Goal: Task Accomplishment & Management: Manage account settings

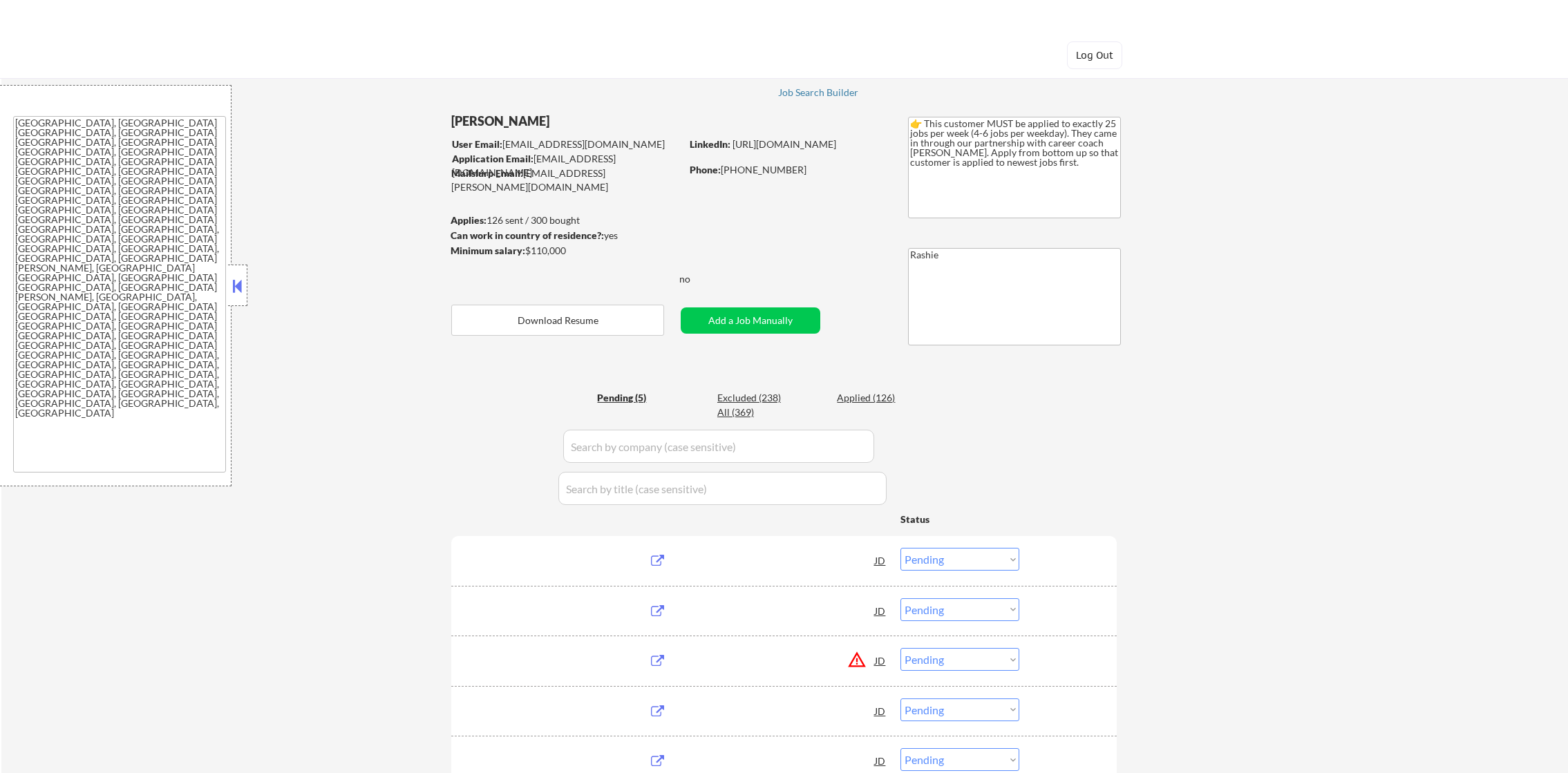
select select ""pending""
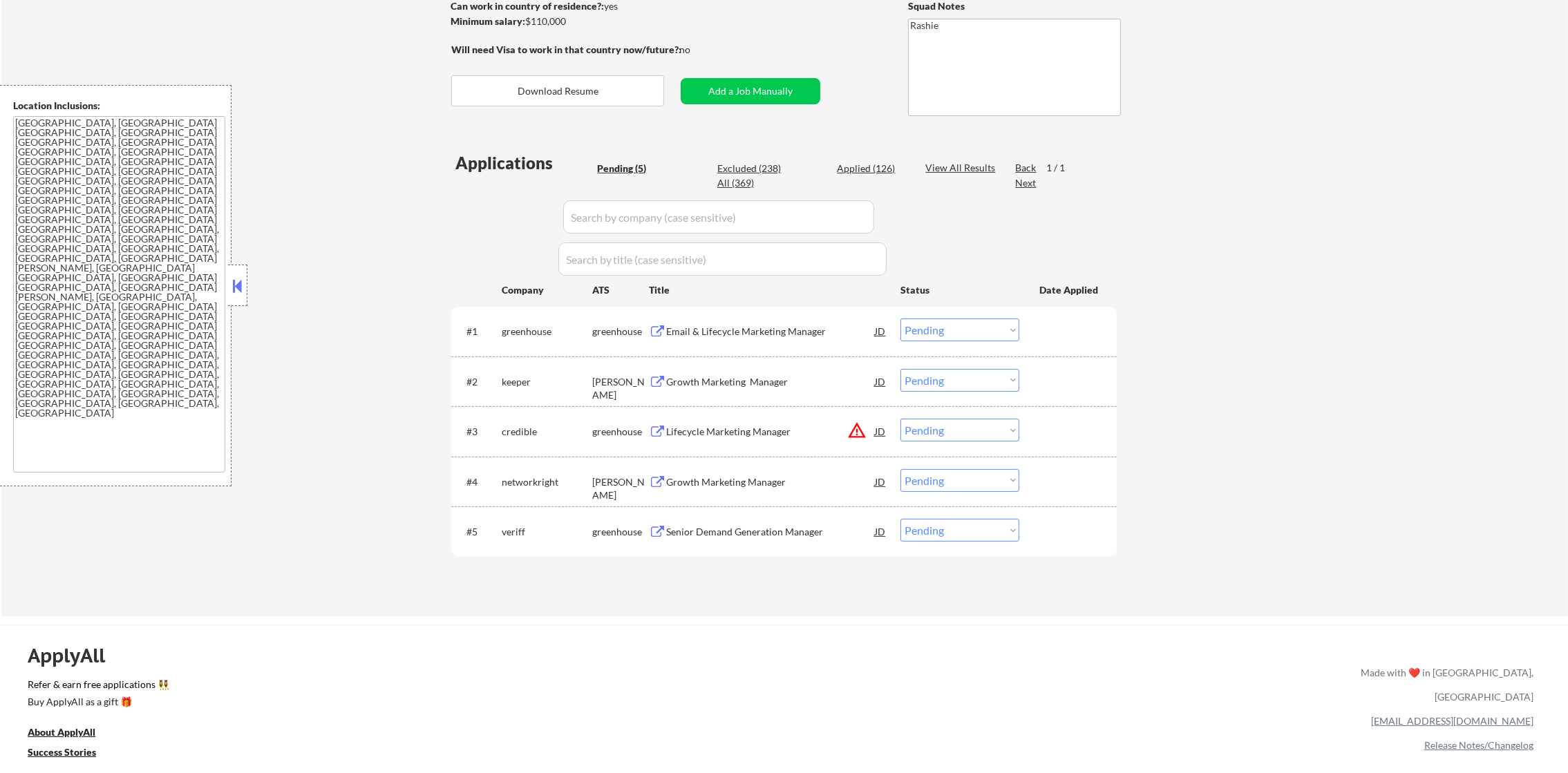
scroll to position [242, 0]
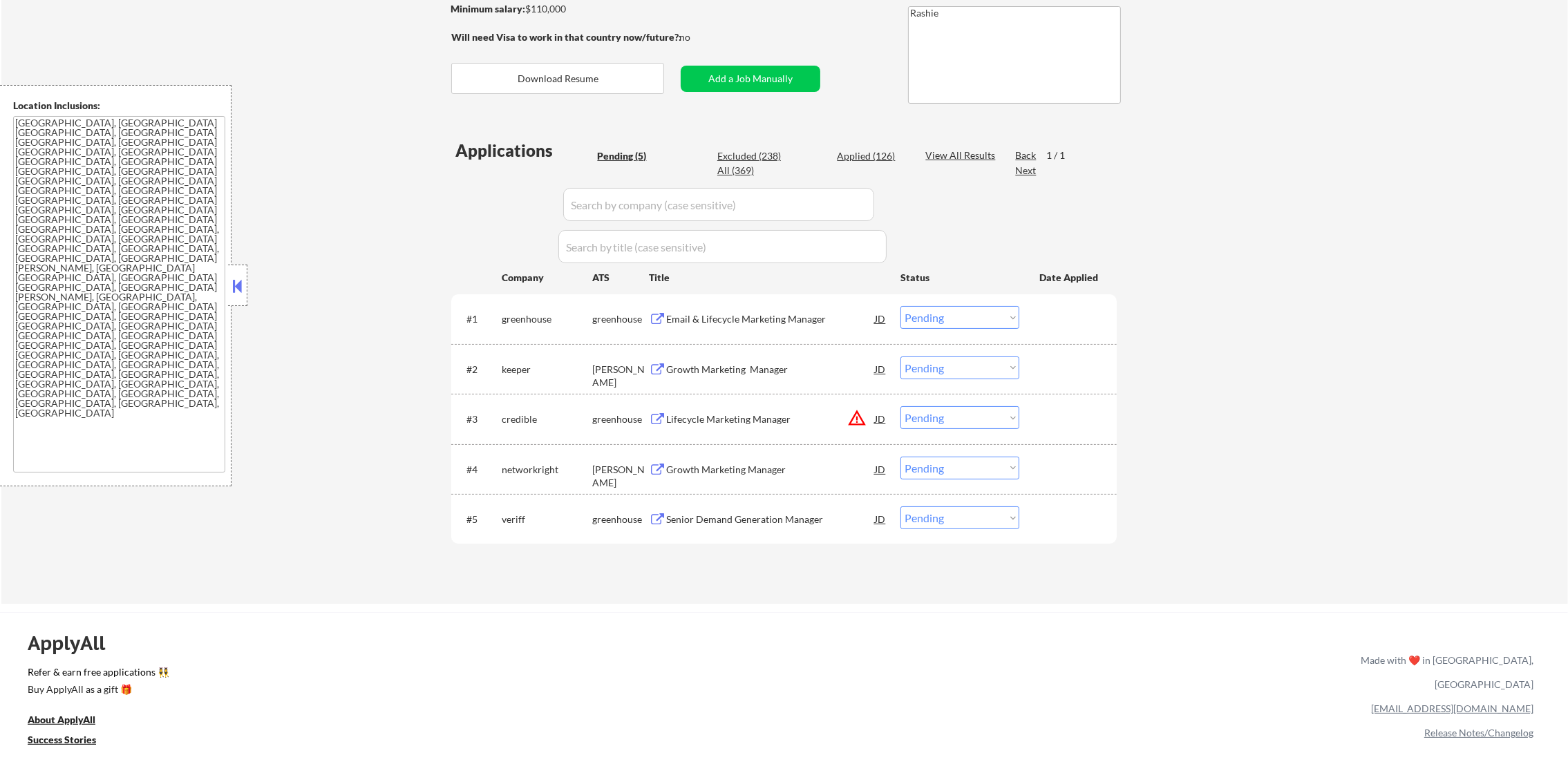
click at [852, 415] on button "warning_amber" at bounding box center [857, 418] width 19 height 19
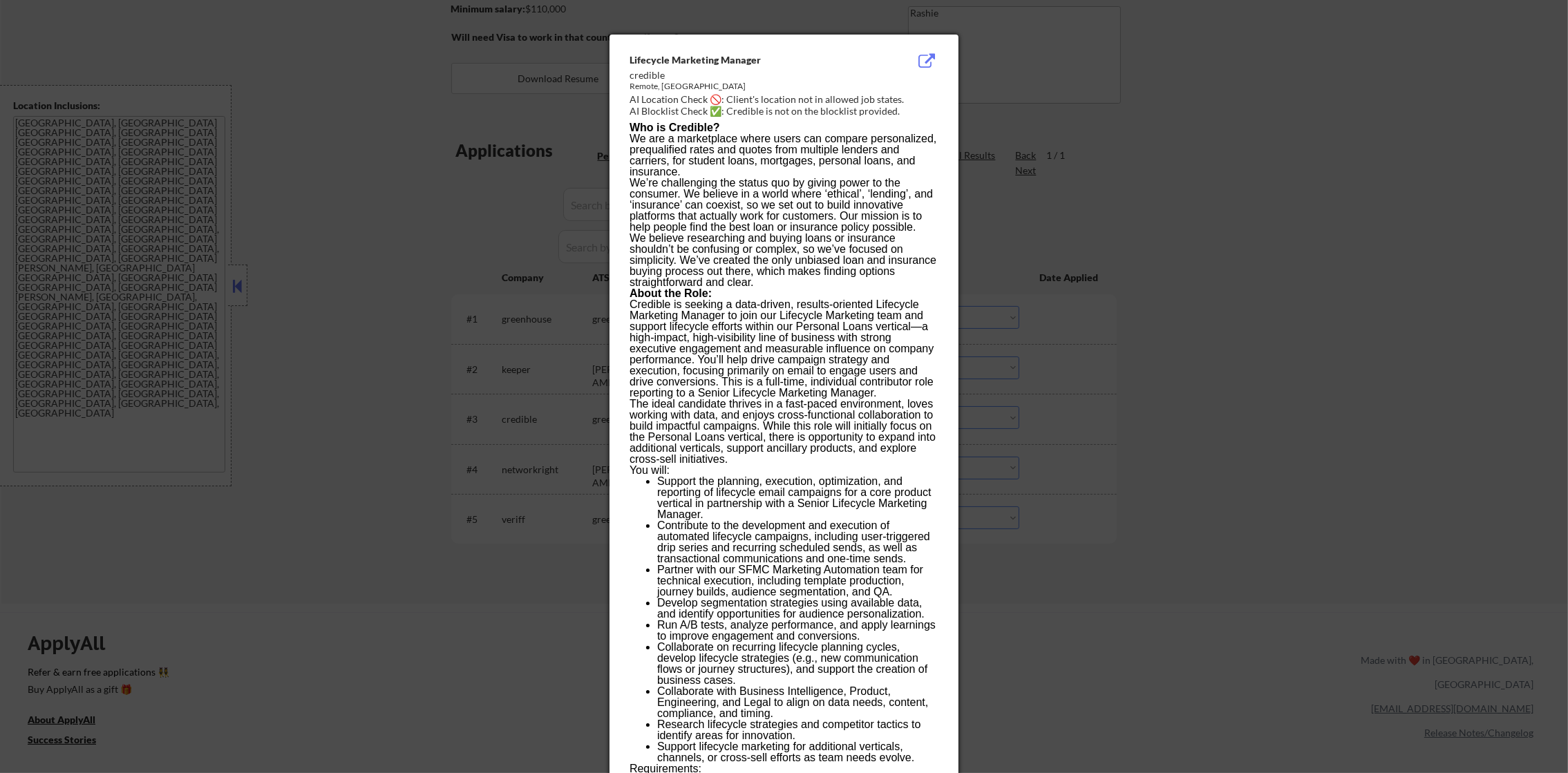
drag, startPoint x: 998, startPoint y: 428, endPoint x: 985, endPoint y: 436, distance: 15.3
click at [998, 431] on div at bounding box center [784, 386] width 1568 height 773
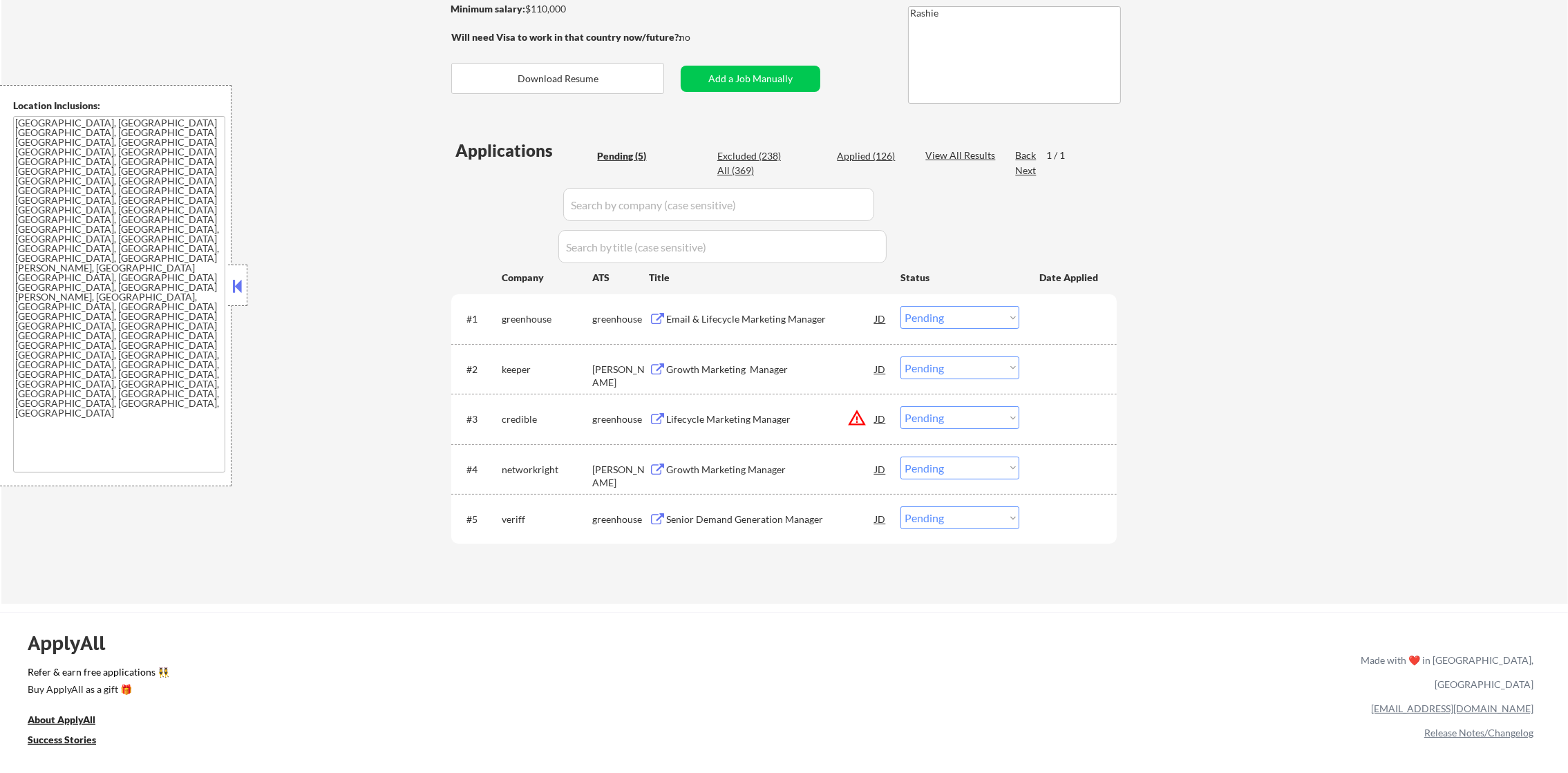
click at [789, 418] on div "Lifecycle Marketing Manager" at bounding box center [770, 419] width 208 height 14
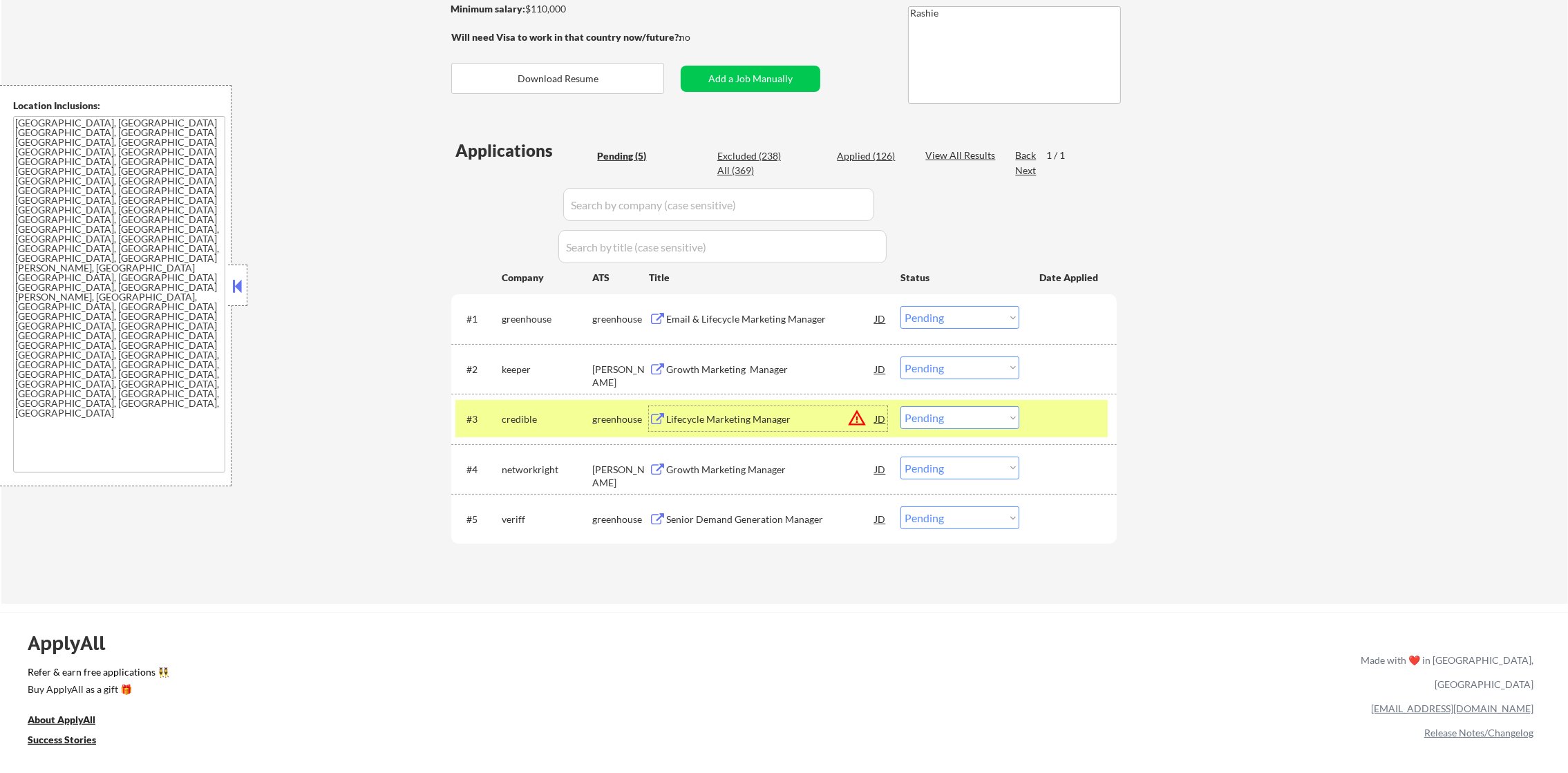
click at [973, 422] on select "Choose an option... Pending Applied Excluded (Questions) Excluded (Expired) Exc…" at bounding box center [960, 418] width 119 height 23
click at [900, 406] on select "Choose an option... Pending Applied Excluded (Questions) Excluded (Expired) Exc…" at bounding box center [960, 418] width 119 height 23
click at [533, 411] on div "credible" at bounding box center [546, 418] width 90 height 25
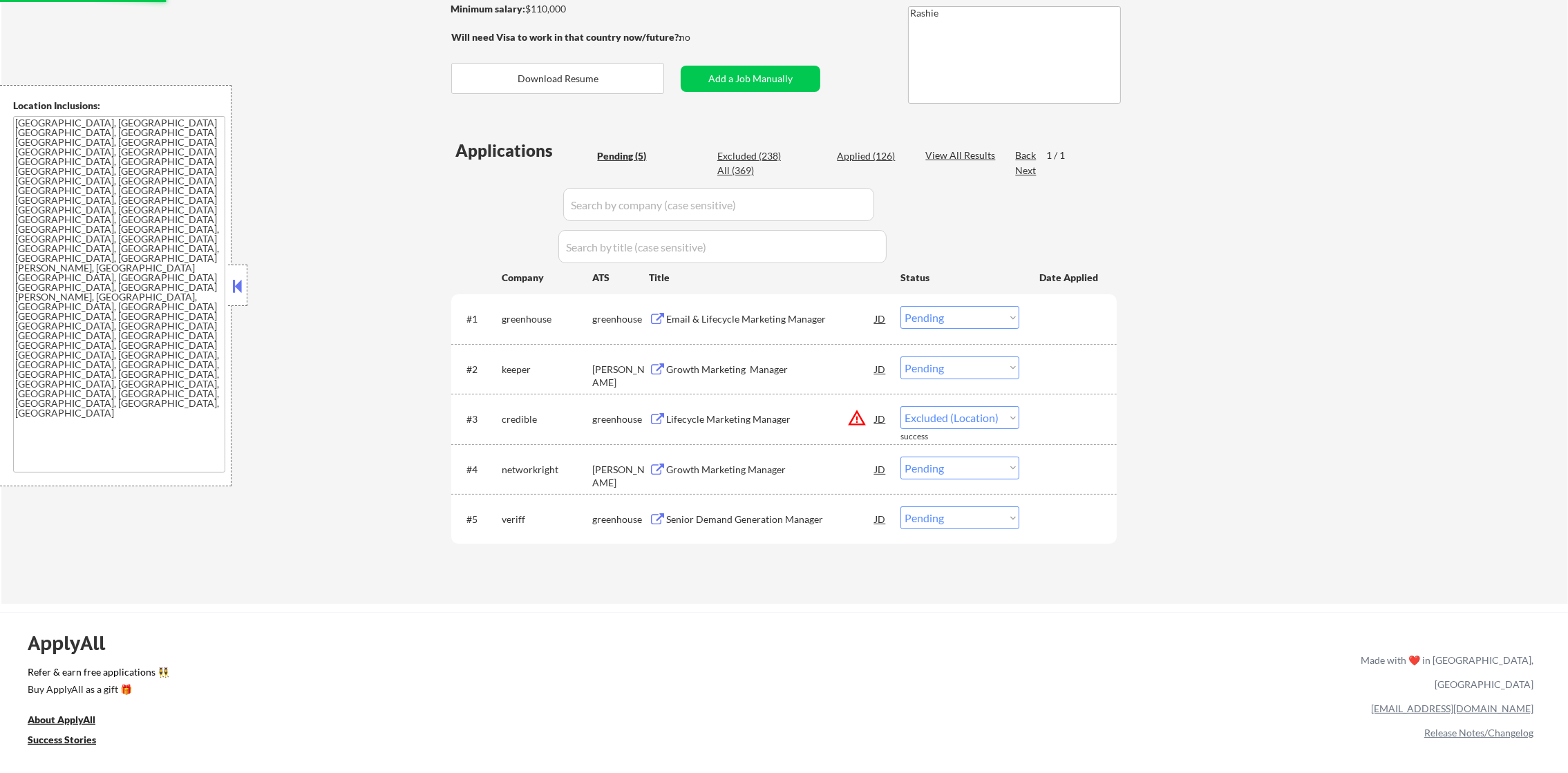
select select ""pending""
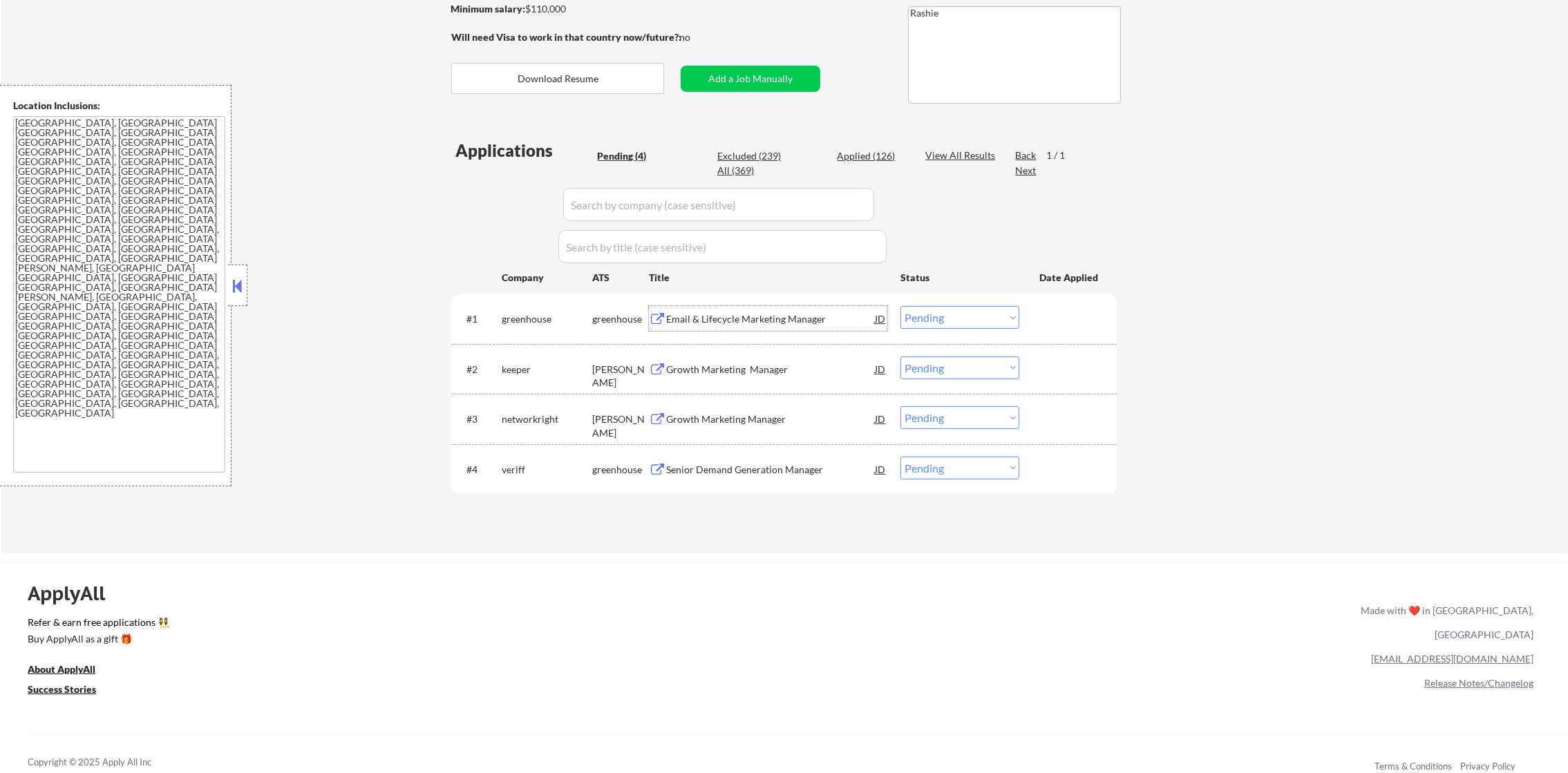
click at [809, 320] on div "Email & Lifecycle Marketing Manager" at bounding box center [770, 320] width 208 height 14
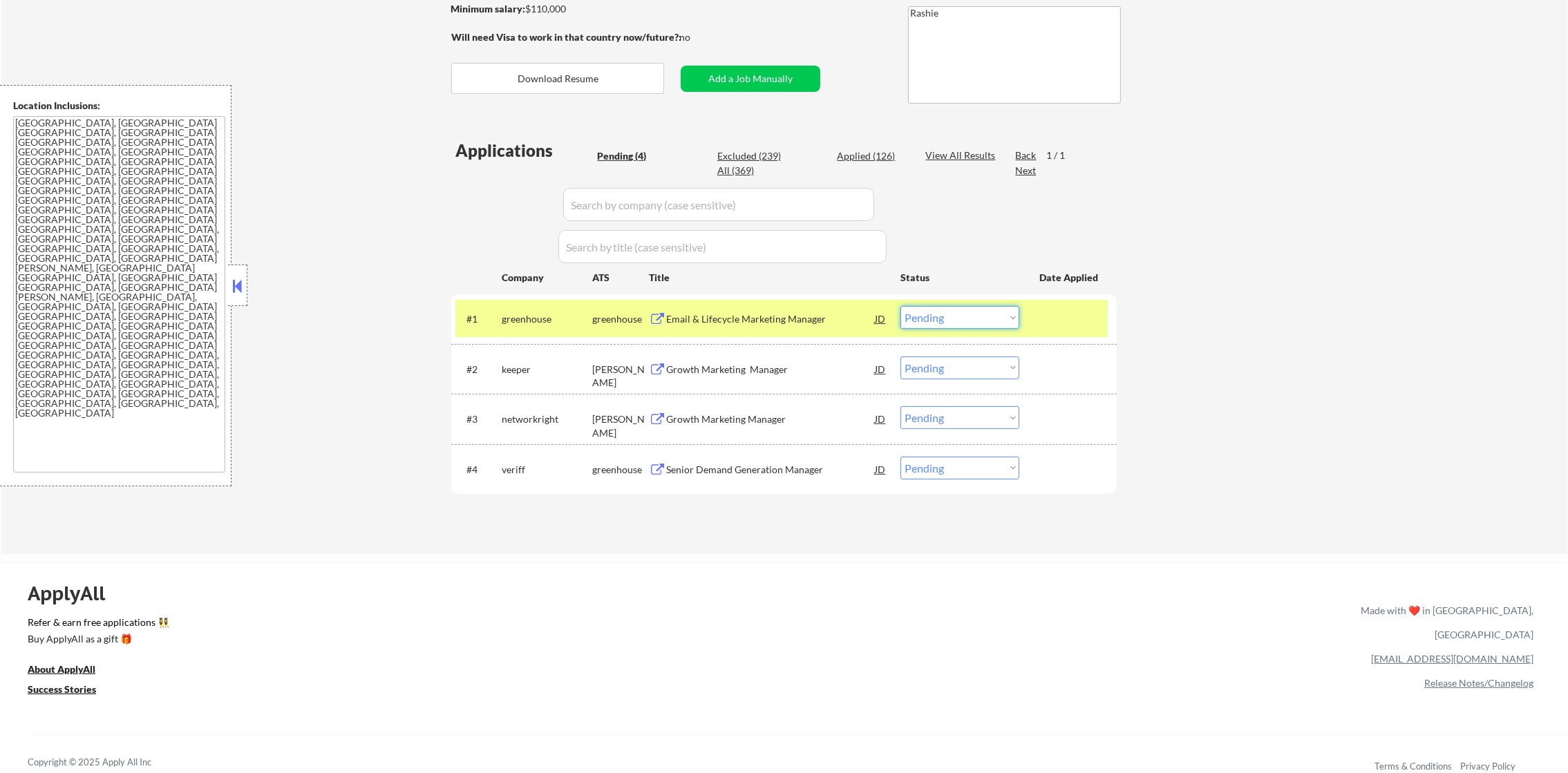
click at [990, 316] on select "Choose an option... Pending Applied Excluded (Questions) Excluded (Expired) Exc…" at bounding box center [960, 318] width 119 height 23
click at [900, 306] on select "Choose an option... Pending Applied Excluded (Questions) Excluded (Expired) Exc…" at bounding box center [960, 318] width 119 height 23
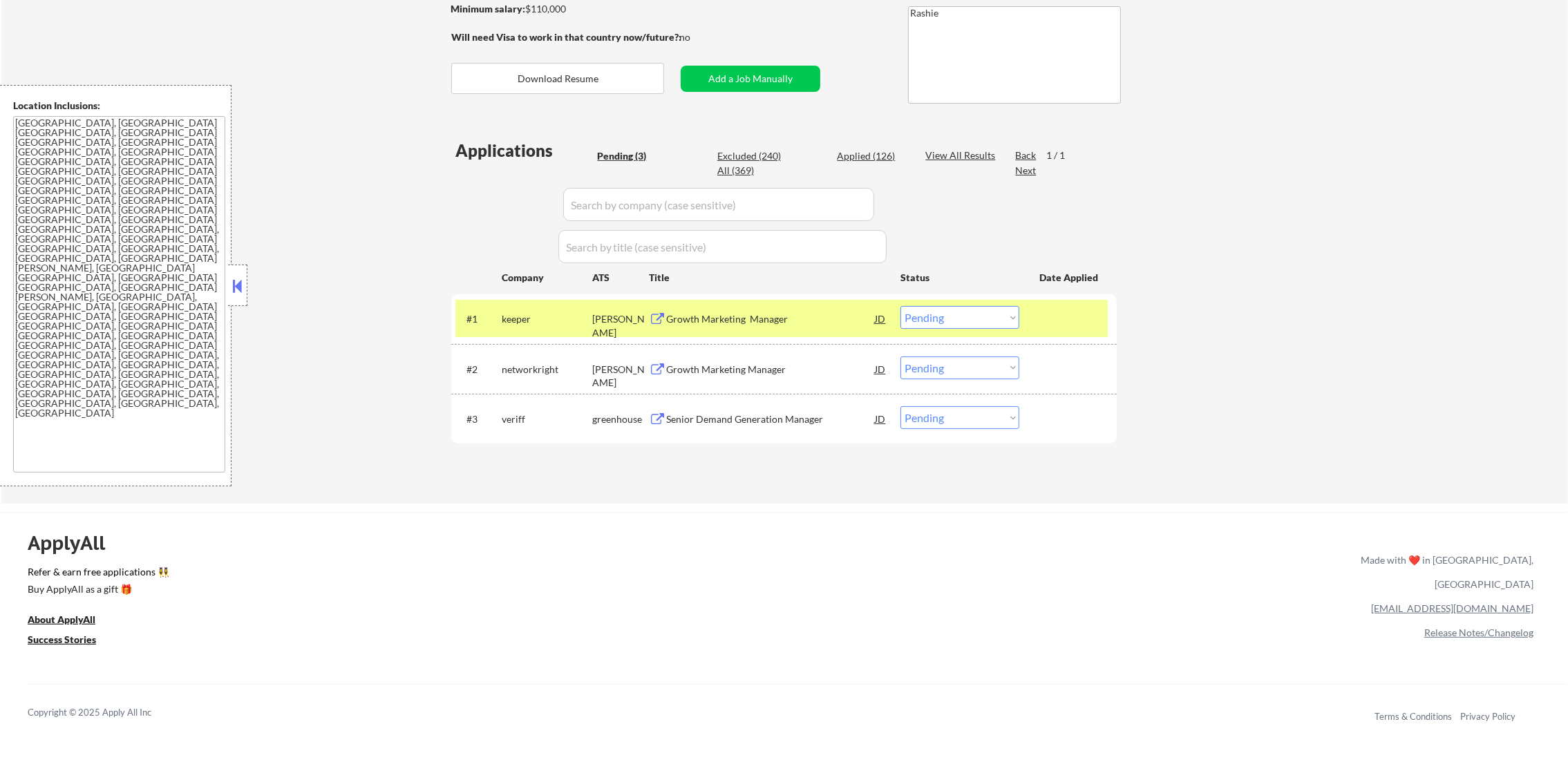
click at [742, 323] on div "Growth Marketing Manager" at bounding box center [770, 320] width 208 height 14
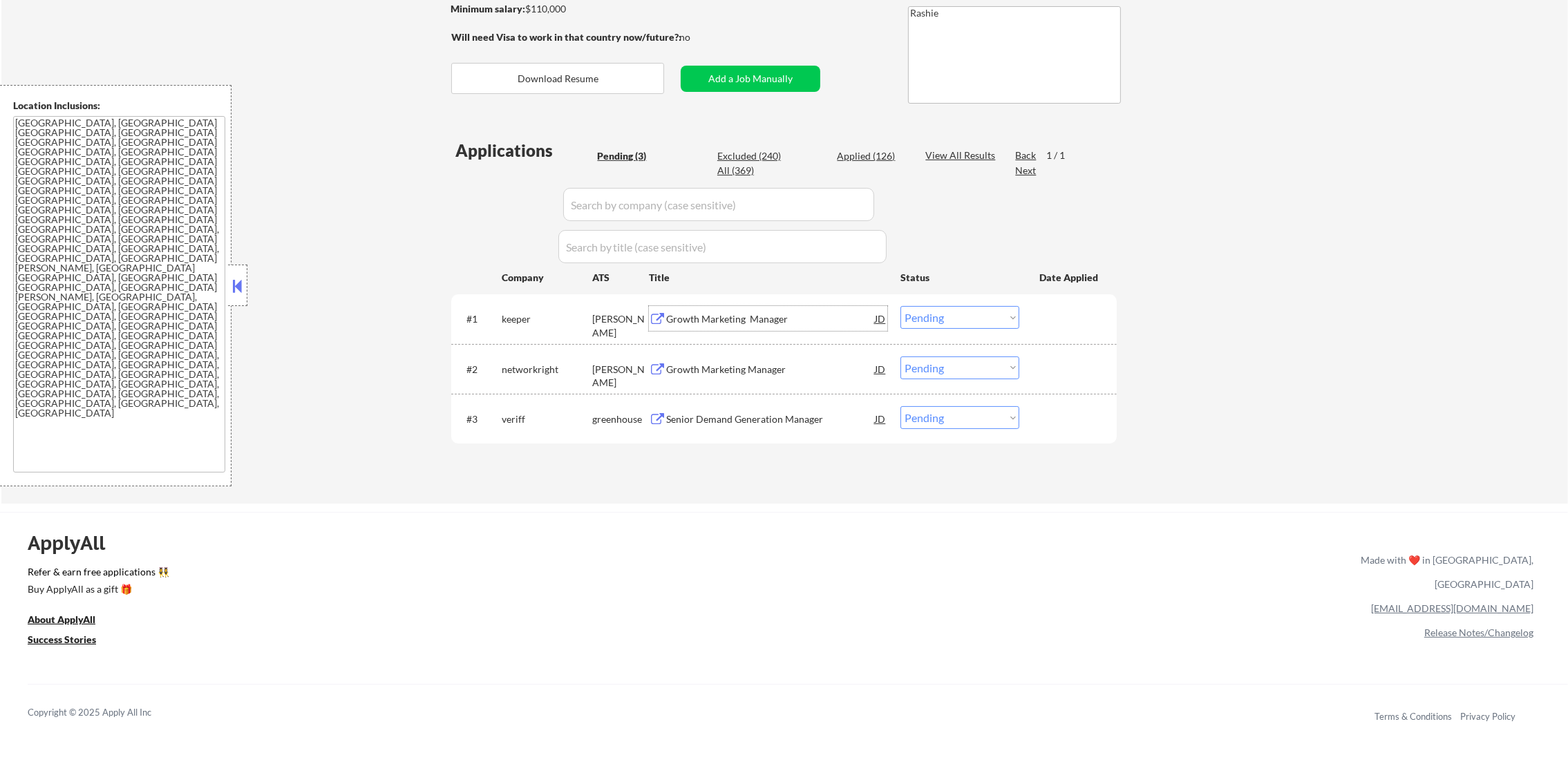
click at [925, 323] on select "Choose an option... Pending Applied Excluded (Questions) Excluded (Expired) Exc…" at bounding box center [960, 318] width 119 height 23
click at [900, 306] on select "Choose an option... Pending Applied Excluded (Questions) Excluded (Expired) Exc…" at bounding box center [960, 318] width 119 height 23
select select ""pending""
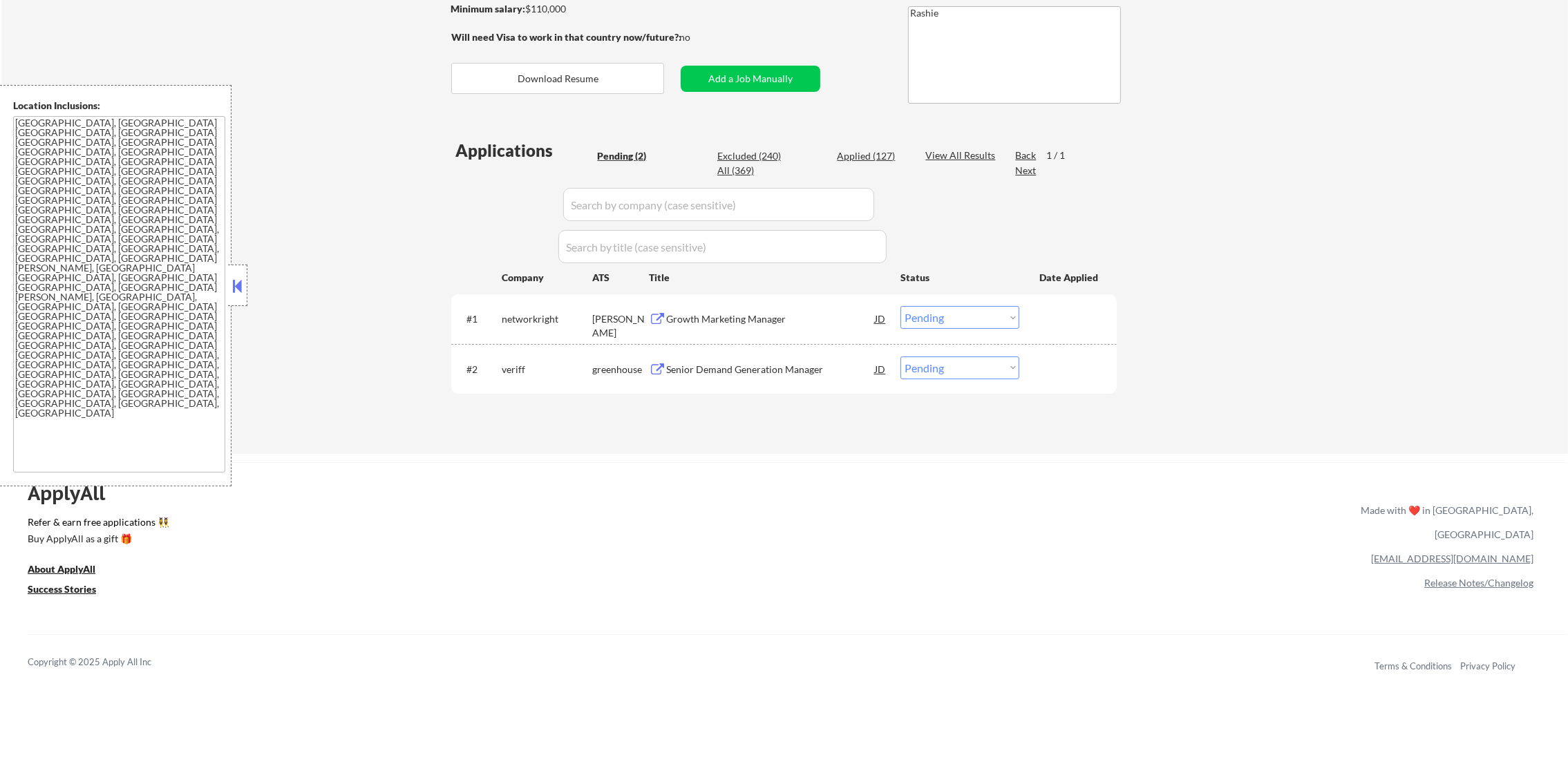
click at [754, 323] on div "Growth Marketing Manager" at bounding box center [770, 320] width 208 height 14
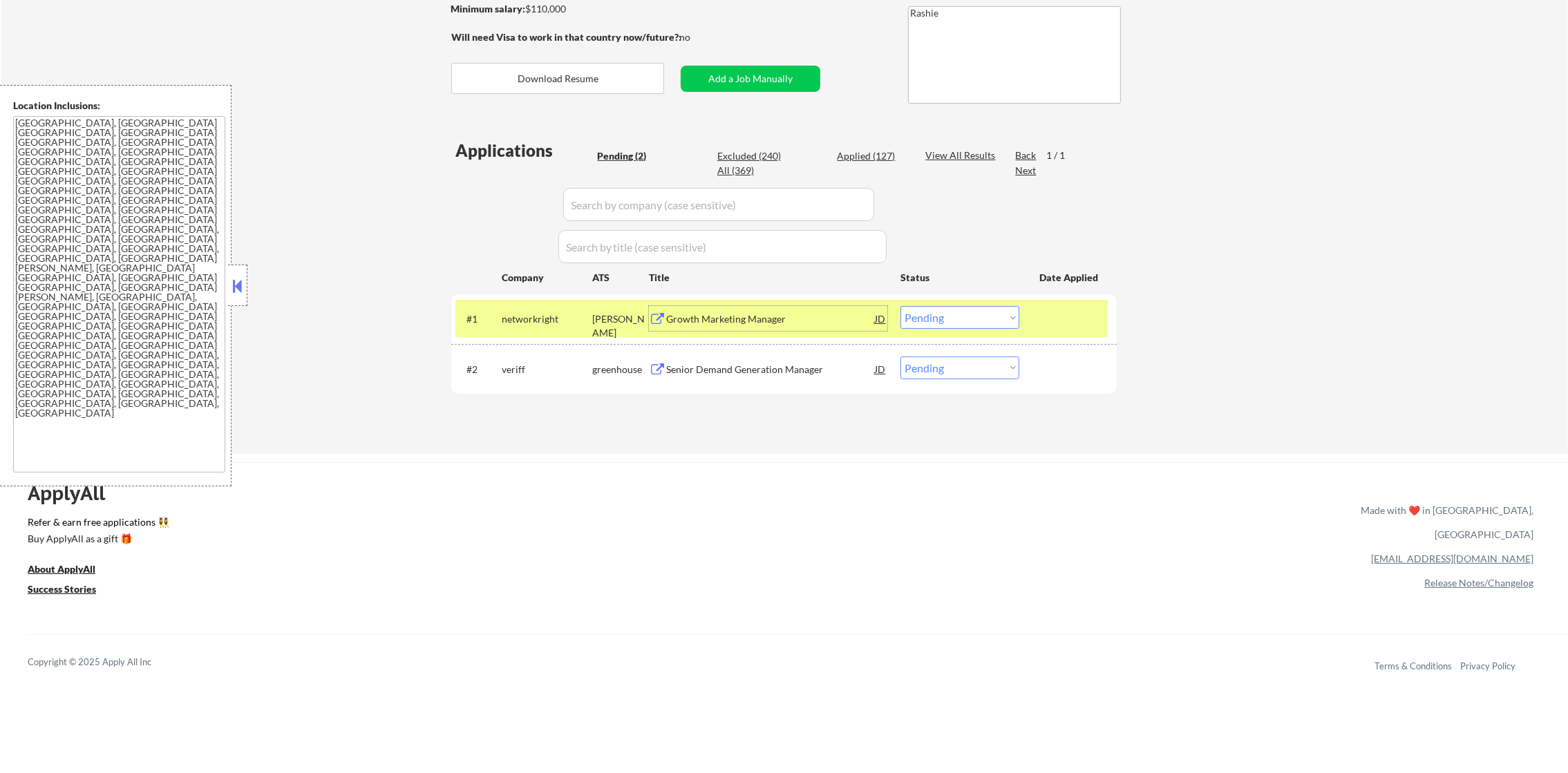
click at [530, 327] on div "networkright" at bounding box center [546, 319] width 90 height 25
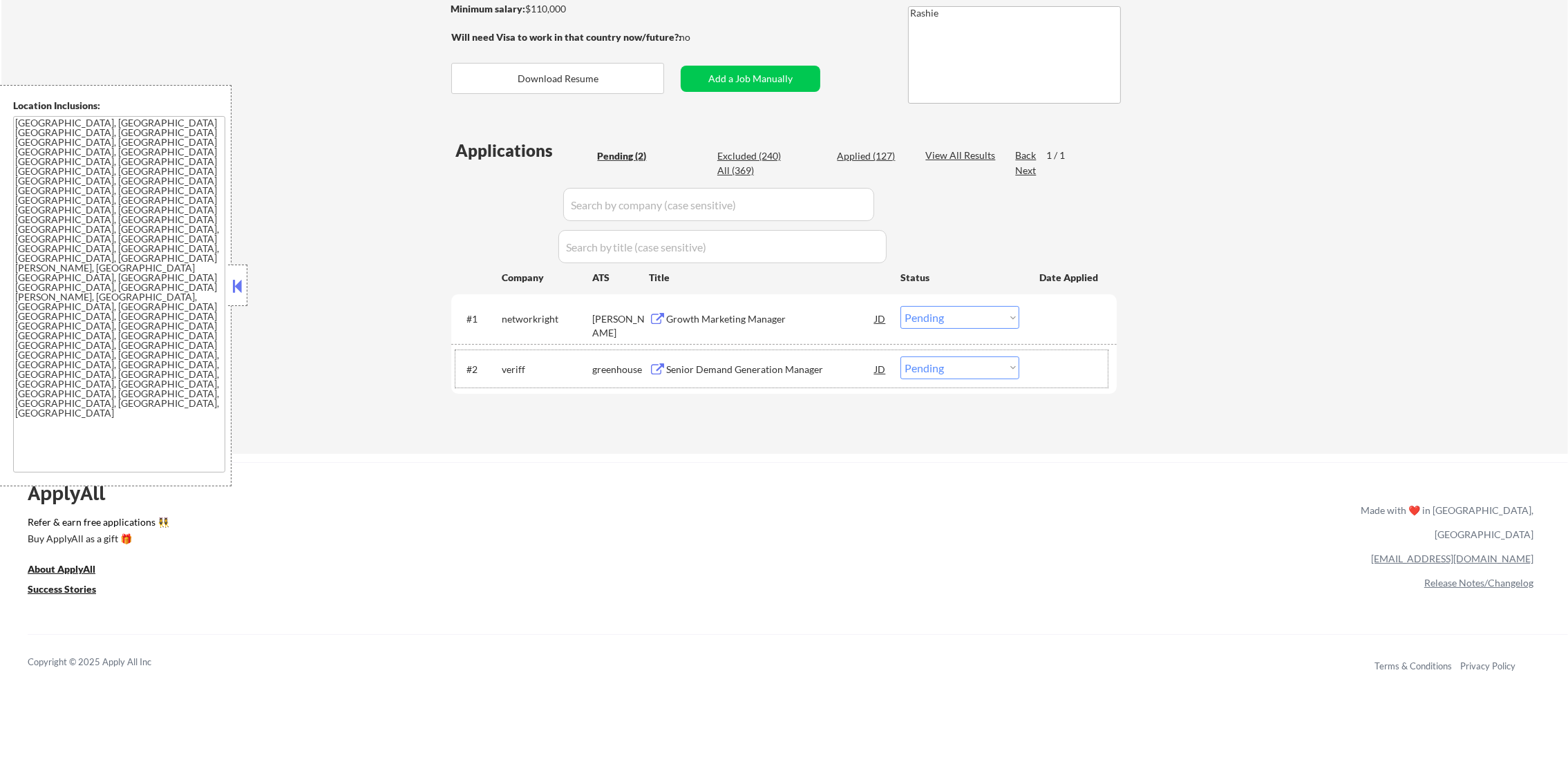
click at [768, 382] on div "#2 veriff greenhouse Senior Demand Generation Manager JD Choose an option... Pe…" at bounding box center [781, 369] width 652 height 38
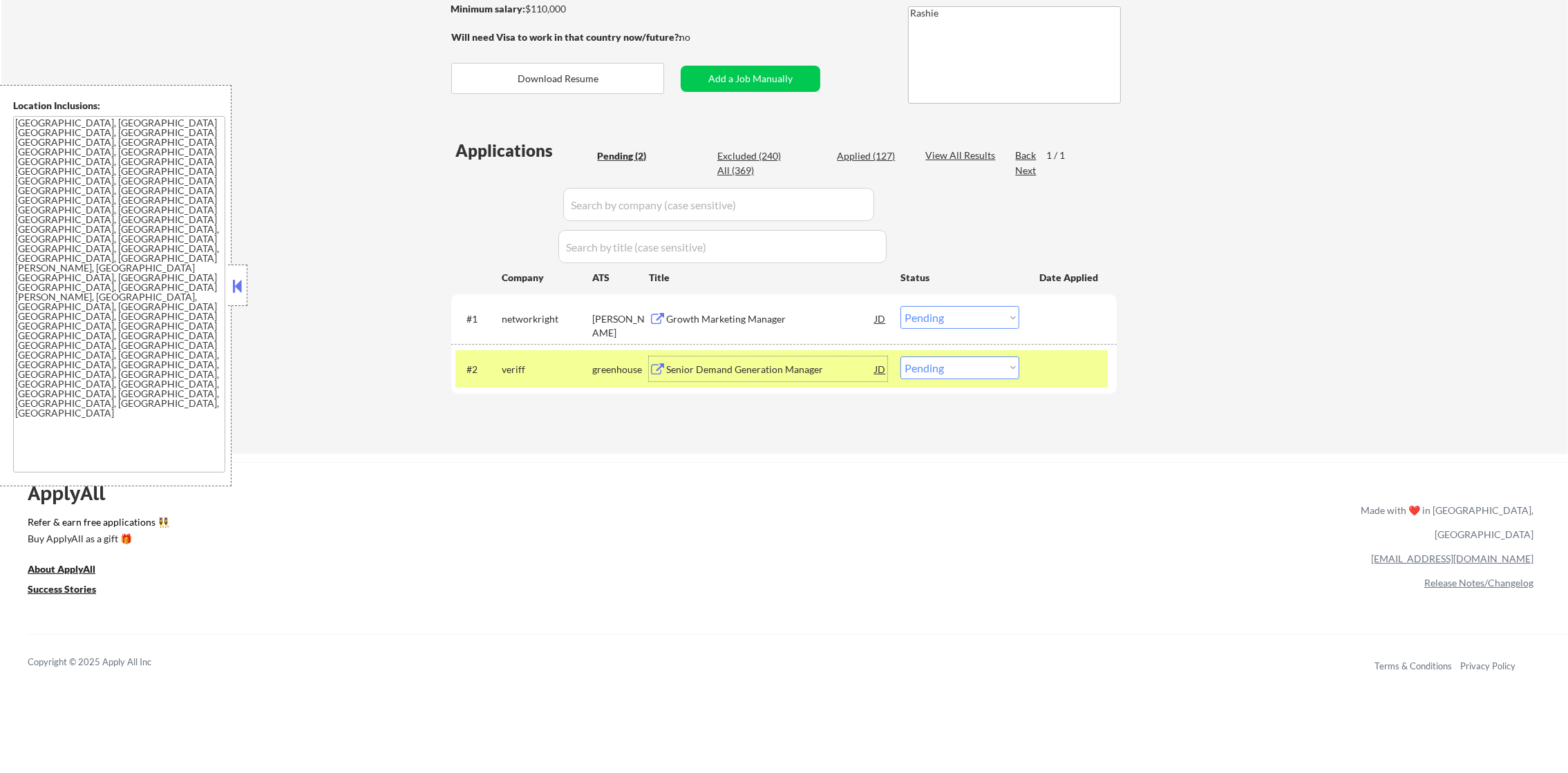
click at [805, 356] on div "Senior Demand Generation Manager" at bounding box center [770, 369] width 208 height 25
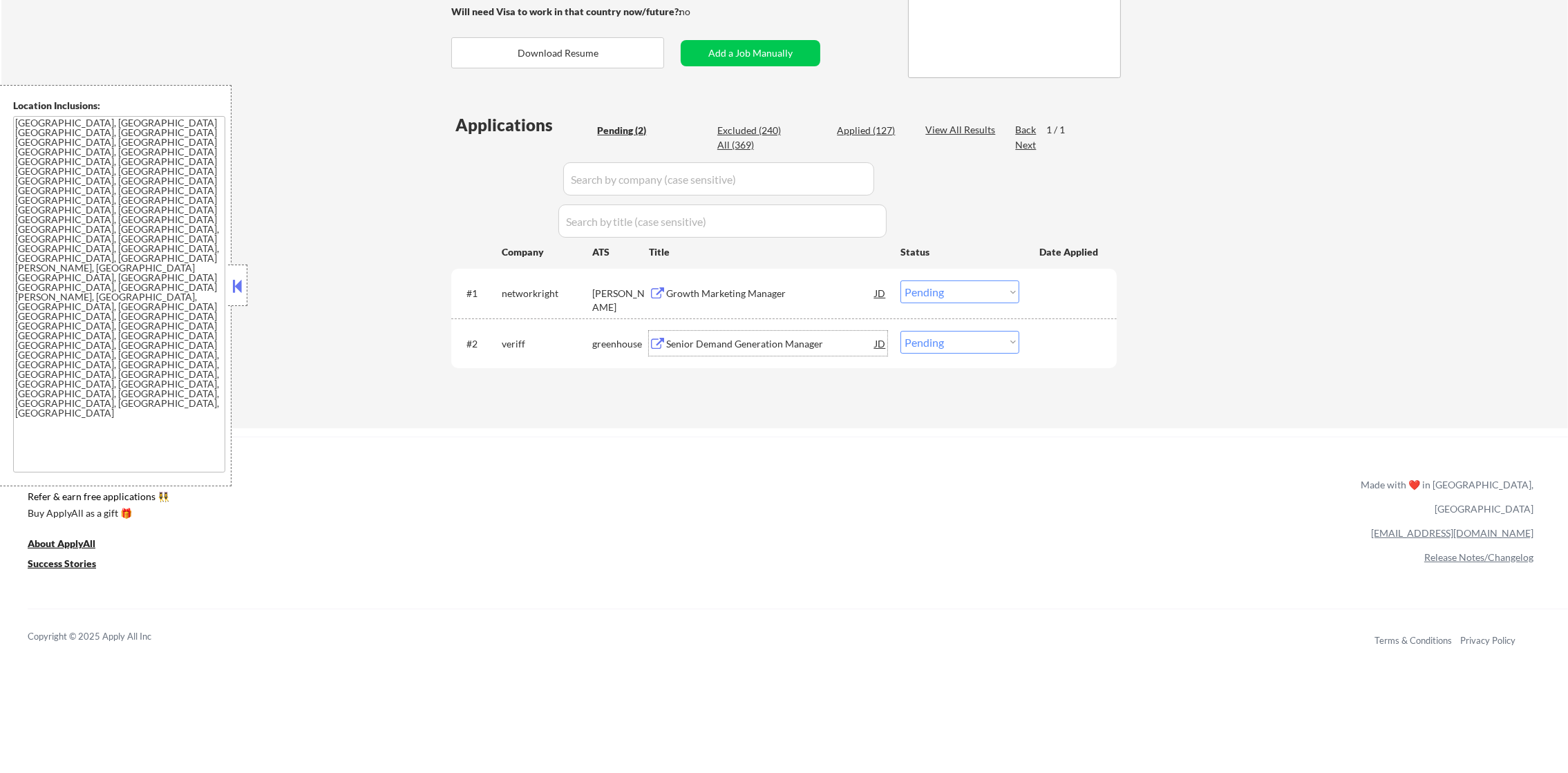
scroll to position [310, 0]
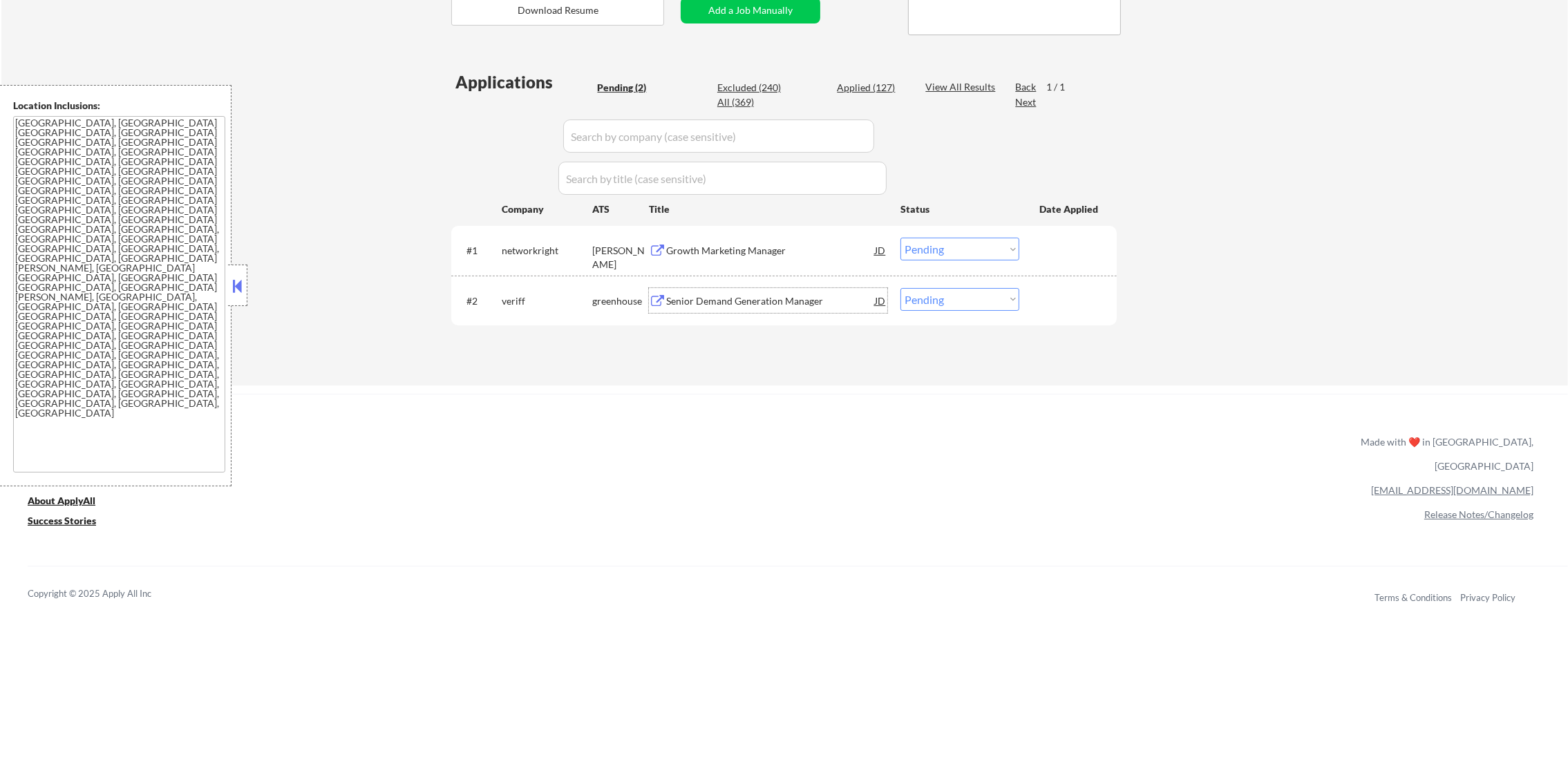
click at [811, 301] on div "Senior Demand Generation Manager" at bounding box center [770, 301] width 208 height 14
